Goal: Task Accomplishment & Management: Complete application form

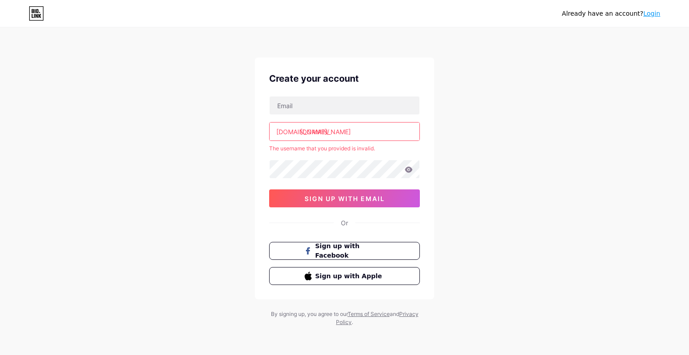
click at [345, 131] on input "[DOMAIN_NAME]" at bounding box center [345, 131] width 150 height 18
click at [309, 103] on input "text" at bounding box center [345, 105] width 150 height 18
type input "[EMAIL_ADDRESS][DOMAIN_NAME]"
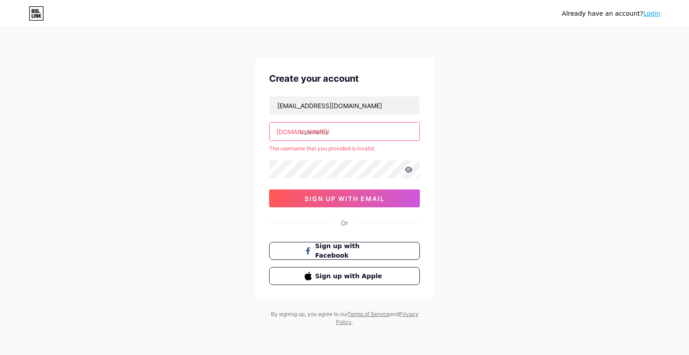
click at [337, 129] on input "text" at bounding box center [345, 131] width 150 height 18
paste input "rivetmro"
type input "rivetmro"
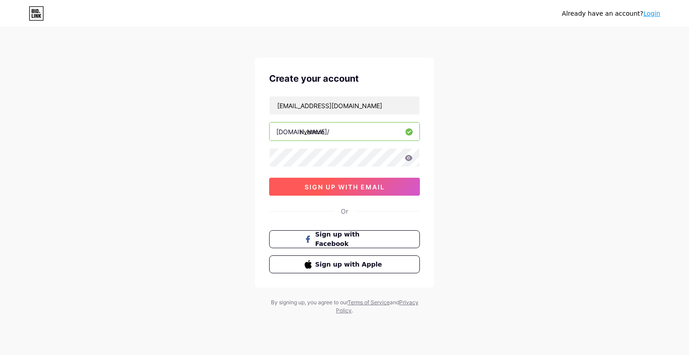
click at [341, 188] on span "sign up with email" at bounding box center [345, 187] width 80 height 8
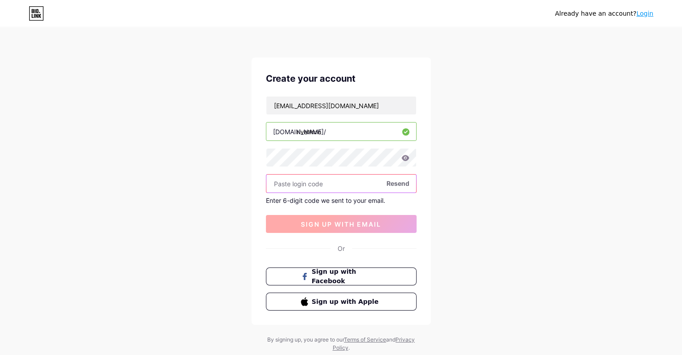
paste input "786206"
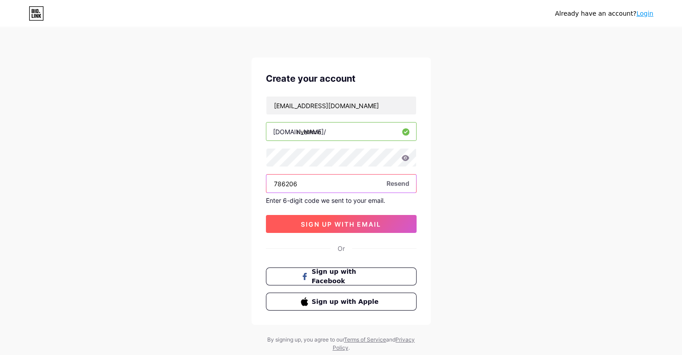
type input "786206"
click at [336, 224] on span "sign up with email" at bounding box center [341, 224] width 80 height 8
